Goal: Information Seeking & Learning: Learn about a topic

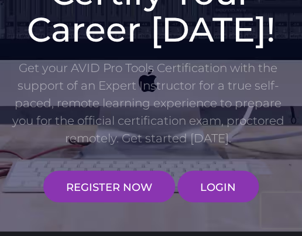
scroll to position [235, 0]
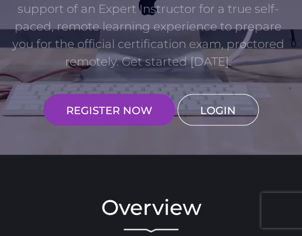
click at [212, 99] on link "LOGIN" at bounding box center [217, 110] width 81 height 32
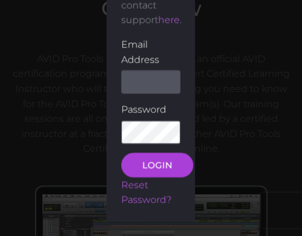
scroll to position [436, 0]
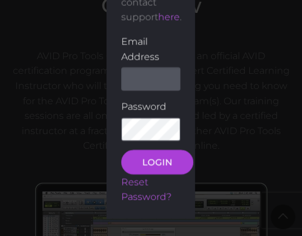
type input "clarenceIsaac96@gmail.com"
click at [157, 174] on button "LOGIN" at bounding box center [157, 162] width 72 height 25
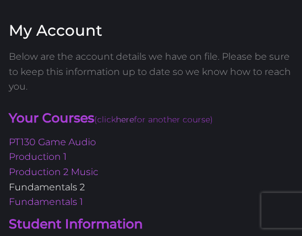
scroll to position [55, 0]
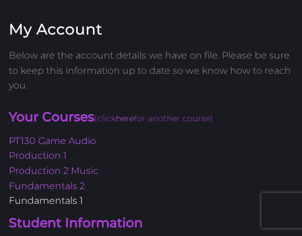
click at [51, 200] on link "Fundamentals 1" at bounding box center [46, 200] width 74 height 11
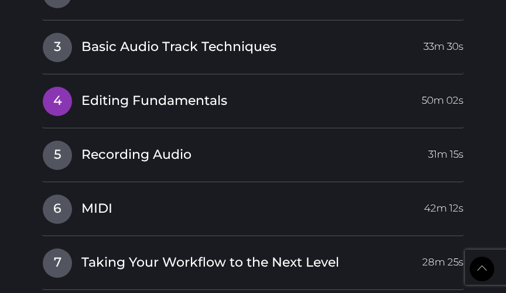
scroll to position [1842, 0]
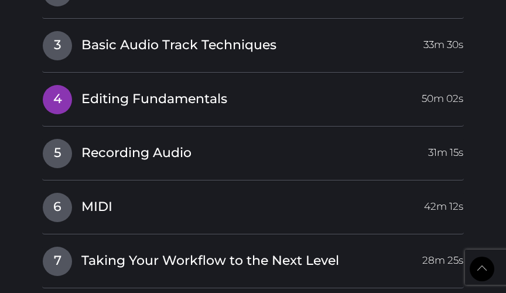
click at [180, 104] on span "Editing Fundamentals" at bounding box center [154, 99] width 146 height 18
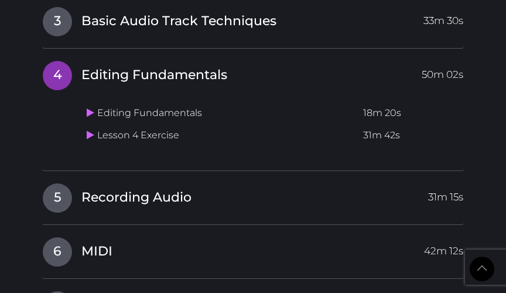
scroll to position [1650, 0]
click at [88, 110] on icon at bounding box center [91, 112] width 8 height 9
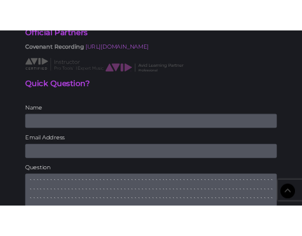
scroll to position [3227, 0]
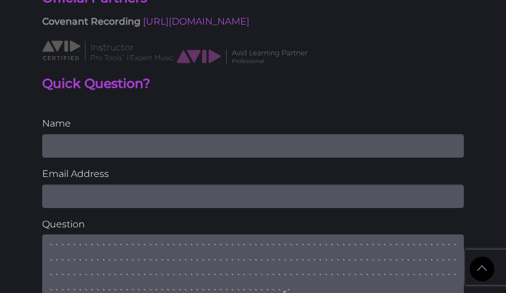
type textarea "```````````````````````````````````````````````````````````````````````````````…"
